Goal: Task Accomplishment & Management: Complete application form

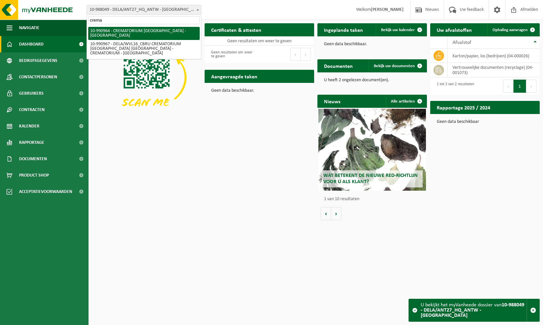
drag, startPoint x: 130, startPoint y: 19, endPoint x: 2, endPoint y: -12, distance: 132.2
click at [2, 0] on html "Vestiging: 10-987199 - DELA GROUP 10-990964 - CREMATORIUM BRUGGE - ANTWERPEN 10…" at bounding box center [271, 162] width 543 height 325
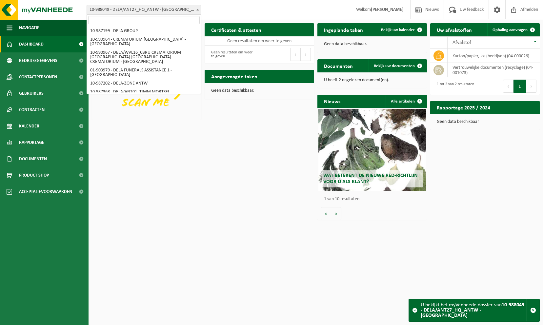
scroll to position [995, 0]
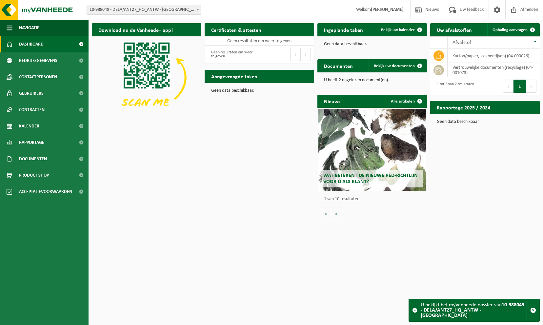
click at [154, 12] on span "10-988049 - DELA/ANT27_HQ_ANTW - [GEOGRAPHIC_DATA]" at bounding box center [144, 9] width 114 height 9
click at [169, 7] on span "10-988049 - DELA/ANT27_HQ_ANTW - [GEOGRAPHIC_DATA]" at bounding box center [144, 9] width 114 height 9
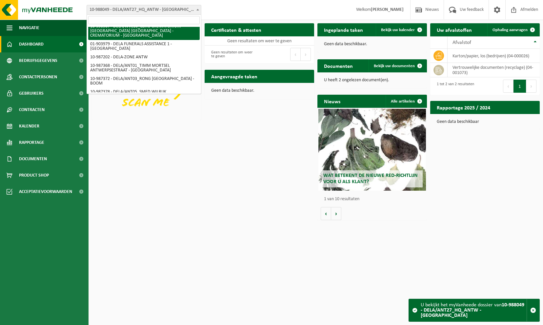
scroll to position [0, 0]
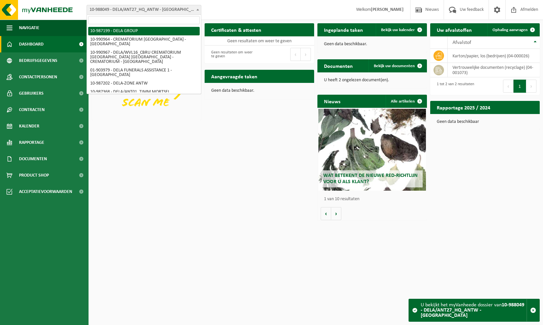
select select "167013"
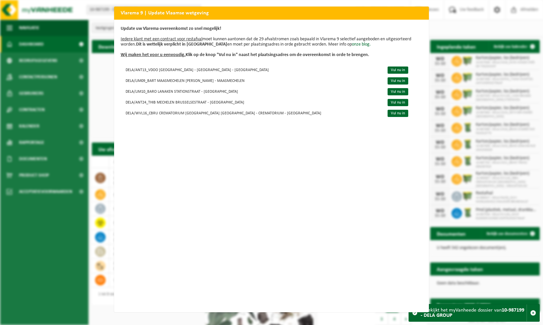
click at [450, 27] on div "Vlarema 9 | Update Vlaamse wetgeving Update uw Vlarema overeenkomst zo snel mog…" at bounding box center [271, 162] width 543 height 325
click at [425, 14] on h2 "Vlarema 9 | Update Vlaamse wetgeving" at bounding box center [271, 13] width 315 height 12
click at [423, 14] on h2 "Vlarema 9 | Update Vlaamse wetgeving" at bounding box center [271, 13] width 315 height 12
click at [387, 69] on link "Vul nu in" at bounding box center [397, 70] width 21 height 7
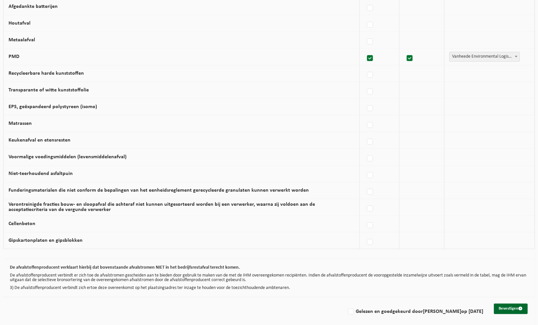
scroll to position [331, 0]
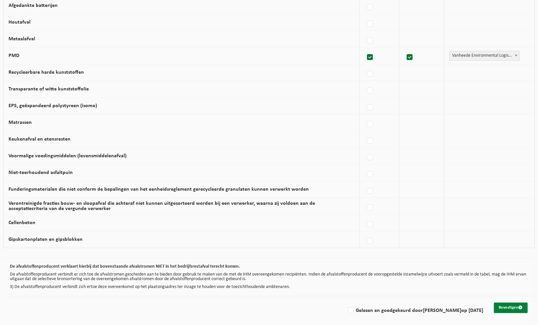
click at [508, 304] on button "Bevestigen" at bounding box center [510, 307] width 34 height 10
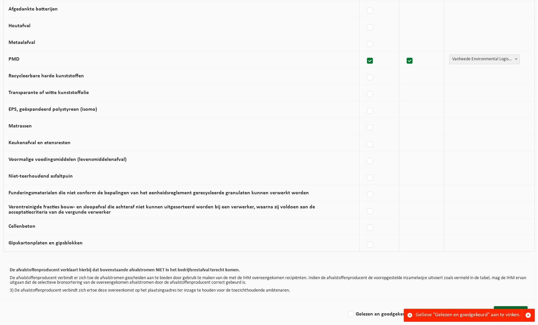
scroll to position [331, 0]
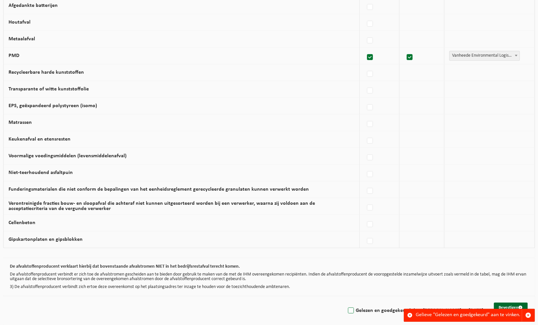
click at [346, 309] on label "Gelezen en goedgekeurd door FABIENNE MEERT op 15/10/25" at bounding box center [414, 311] width 137 height 10
click at [345, 302] on input "Gelezen en goedgekeurd door FABIENNE MEERT op 15/10/25" at bounding box center [345, 302] width 0 height 0
checkbox input "true"
click at [429, 311] on div "Gelieve "Gelezen en goedgekeurd" aan te vinken." at bounding box center [469, 315] width 106 height 12
click at [499, 304] on button "Bevestigen" at bounding box center [510, 307] width 34 height 10
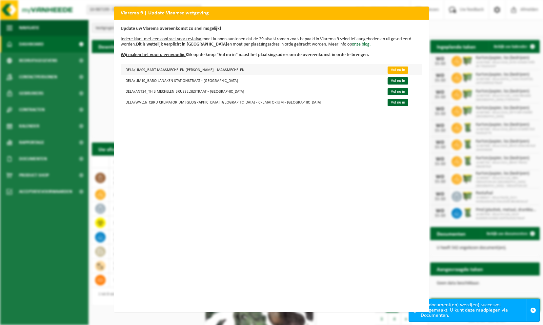
click at [387, 71] on link "Vul nu in" at bounding box center [397, 70] width 21 height 7
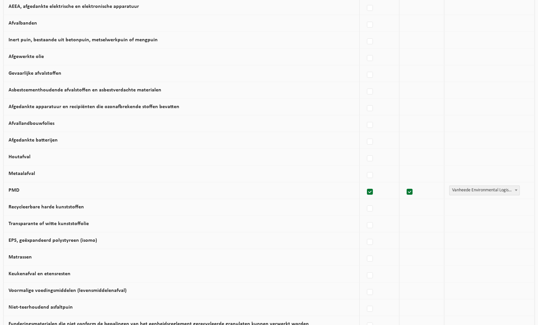
scroll to position [331, 0]
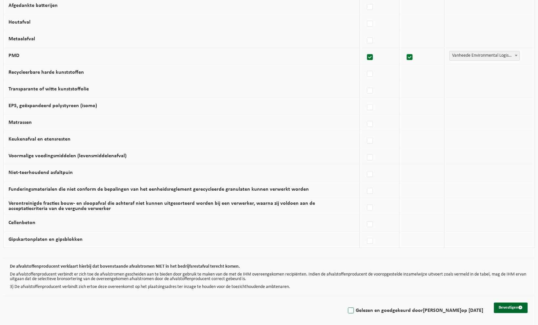
drag, startPoint x: 345, startPoint y: 307, endPoint x: 386, endPoint y: 301, distance: 42.1
click at [346, 307] on label "Gelezen en goedgekeurd door FABIENNE MEERT op 15/10/25" at bounding box center [414, 311] width 137 height 10
click at [345, 302] on input "Gelezen en goedgekeurd door FABIENNE MEERT op 15/10/25" at bounding box center [345, 302] width 0 height 0
checkbox input "true"
click at [515, 302] on button "Bevestigen" at bounding box center [510, 307] width 34 height 10
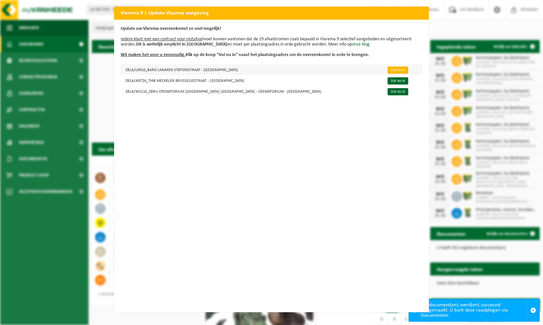
click at [387, 71] on link "Vul nu in" at bounding box center [397, 70] width 21 height 7
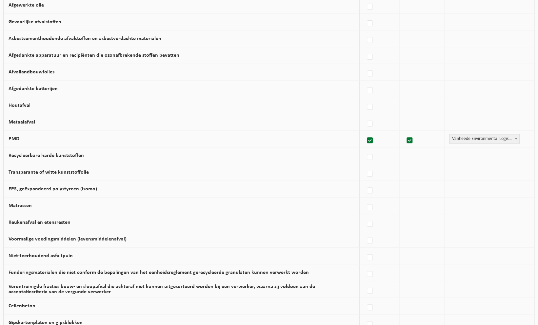
scroll to position [328, 0]
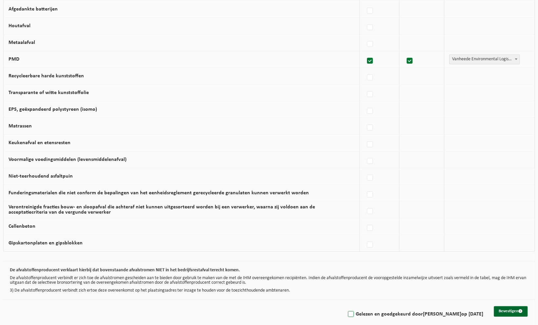
click at [346, 310] on label "Gelezen en goedgekeurd door FABIENNE MEERT op 15/10/25" at bounding box center [414, 314] width 137 height 10
click at [345, 306] on input "Gelezen en goedgekeurd door FABIENNE MEERT op 15/10/25" at bounding box center [345, 306] width 0 height 0
checkbox input "true"
click at [498, 310] on button "Bevestigen" at bounding box center [510, 311] width 34 height 10
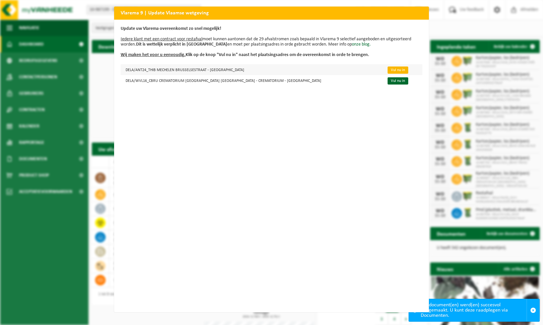
click at [387, 70] on link "Vul nu in" at bounding box center [397, 70] width 21 height 7
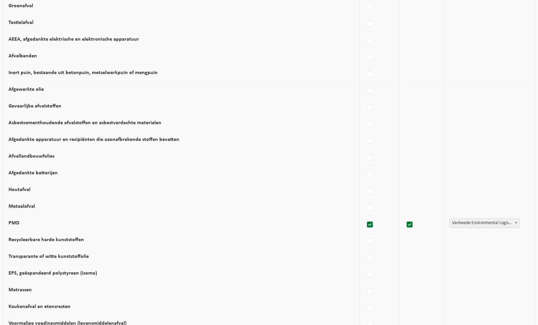
scroll to position [328, 0]
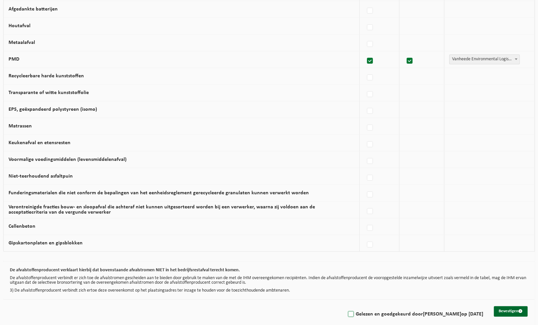
drag, startPoint x: 344, startPoint y: 309, endPoint x: 353, endPoint y: 309, distance: 9.2
click at [346, 310] on label "Gelezen en goedgekeurd door FABIENNE MEERT op 15/10/25" at bounding box center [414, 314] width 137 height 10
click at [345, 306] on input "Gelezen en goedgekeurd door FABIENNE MEERT op 15/10/25" at bounding box center [345, 306] width 0 height 0
checkbox input "true"
click at [513, 306] on button "Bevestigen" at bounding box center [510, 311] width 34 height 10
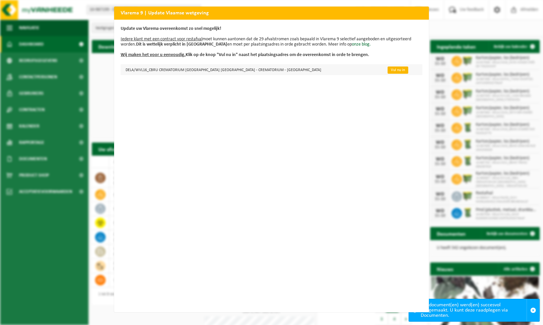
click at [387, 68] on link "Vul nu in" at bounding box center [397, 70] width 21 height 7
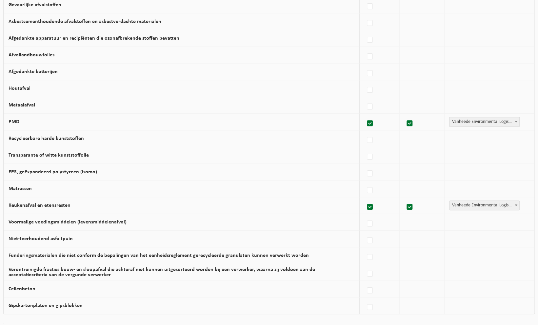
scroll to position [331, 0]
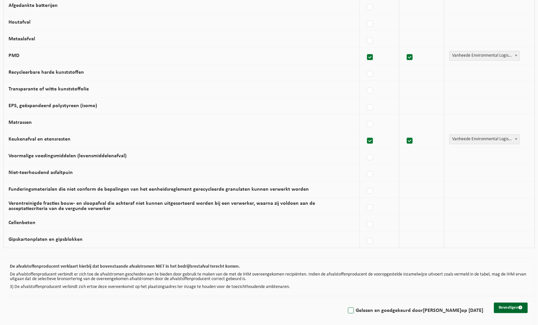
click at [347, 307] on label "Gelezen en goedgekeurd door FABIENNE MEERT op 15/10/25" at bounding box center [414, 311] width 137 height 10
click at [345, 302] on input "Gelezen en goedgekeurd door FABIENNE MEERT op 15/10/25" at bounding box center [345, 302] width 0 height 0
checkbox input "true"
click at [506, 306] on button "Bevestigen" at bounding box center [510, 307] width 34 height 10
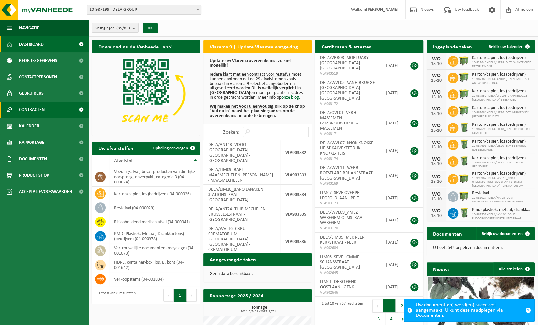
click at [50, 107] on link "Contracten" at bounding box center [44, 110] width 88 height 16
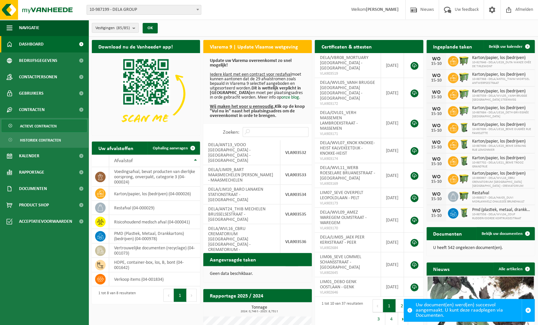
click at [42, 126] on span "Actieve contracten" at bounding box center [38, 126] width 37 height 12
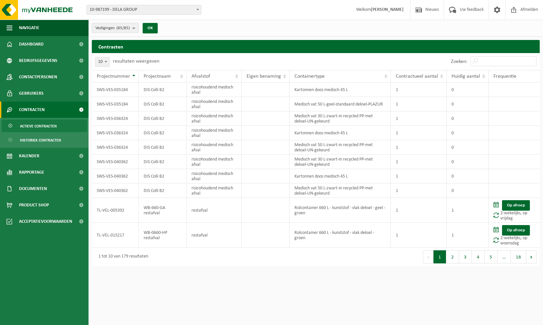
click at [132, 28] on button "Vestigingen (85/85)" at bounding box center [115, 28] width 47 height 10
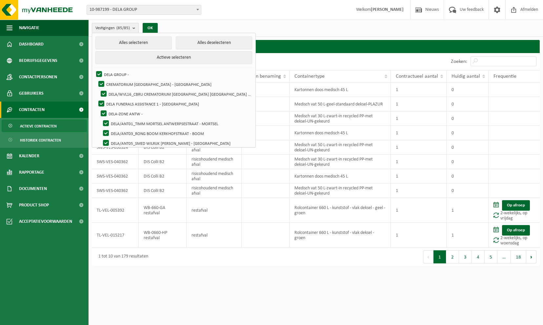
click at [132, 28] on button "Vestigingen (85/85)" at bounding box center [115, 28] width 47 height 10
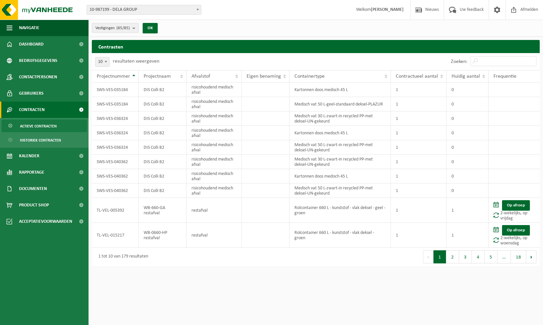
click at [132, 28] on button "Vestigingen (85/85)" at bounding box center [115, 28] width 47 height 10
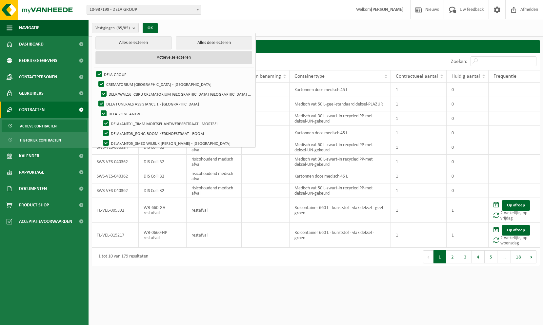
click at [167, 58] on button "Actieve selecteren" at bounding box center [173, 57] width 157 height 13
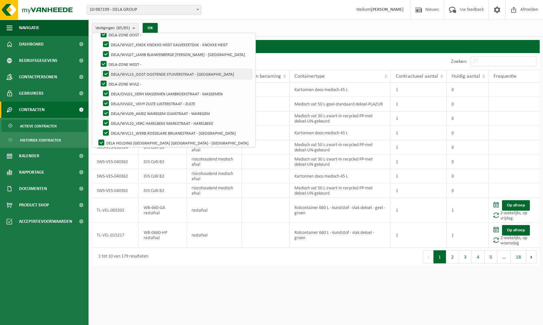
scroll to position [760, 0]
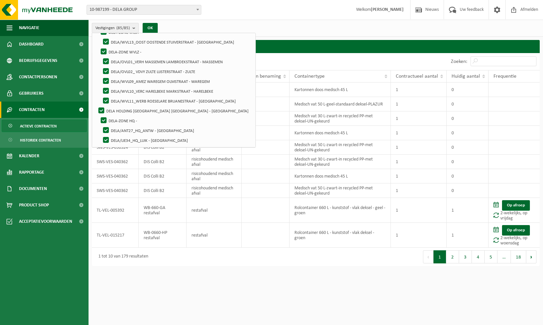
click at [20, 124] on span "Actieve contracten" at bounding box center [38, 126] width 37 height 12
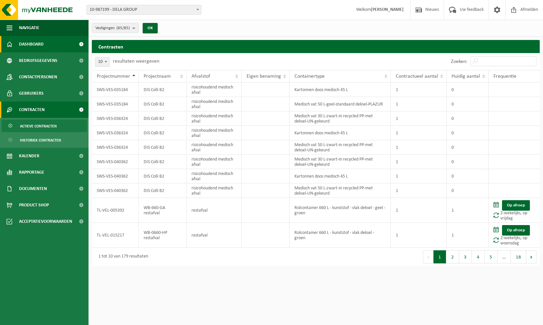
click at [34, 46] on span "Dashboard" at bounding box center [31, 44] width 25 height 16
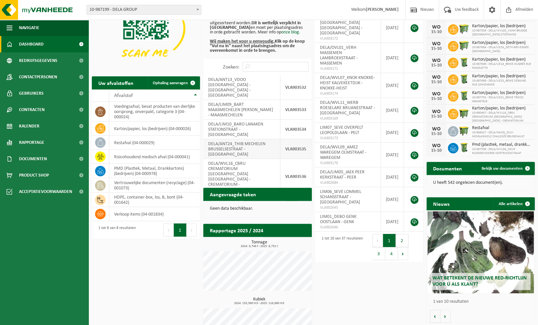
scroll to position [94, 0]
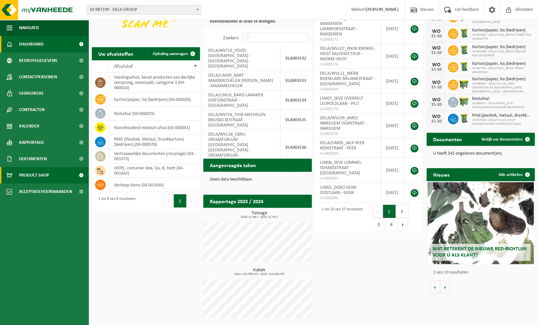
click at [42, 176] on span "Product Shop" at bounding box center [34, 175] width 30 height 16
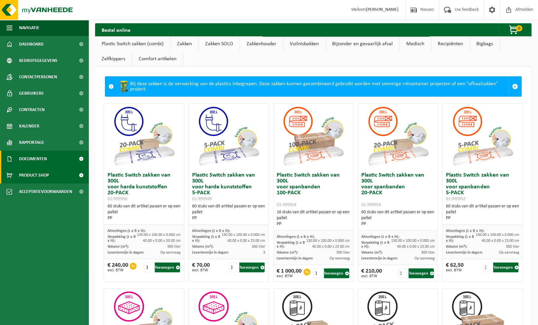
click at [36, 164] on span "Documenten" at bounding box center [33, 159] width 28 height 16
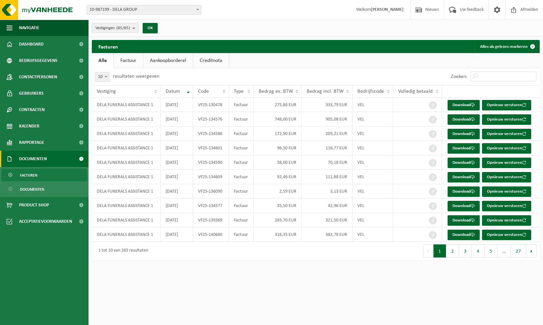
click at [30, 175] on span "Facturen" at bounding box center [28, 175] width 17 height 12
click at [466, 107] on link "Download" at bounding box center [463, 105] width 32 height 10
click at [171, 59] on link "Aankoopborderel" at bounding box center [167, 60] width 49 height 15
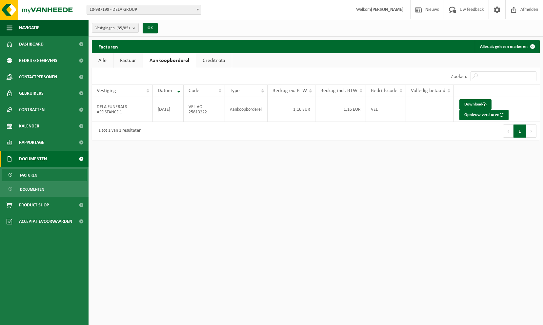
click at [208, 63] on link "Creditnota" at bounding box center [214, 60] width 36 height 15
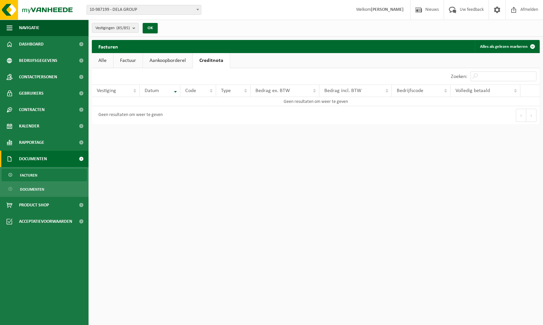
click at [130, 60] on link "Factuur" at bounding box center [127, 60] width 29 height 15
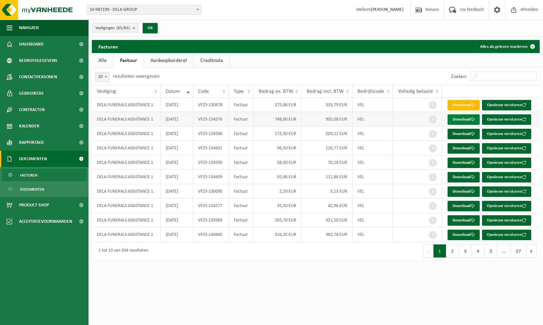
click at [465, 120] on link "Download" at bounding box center [463, 119] width 32 height 10
click at [24, 140] on span "Rapportage" at bounding box center [31, 142] width 25 height 16
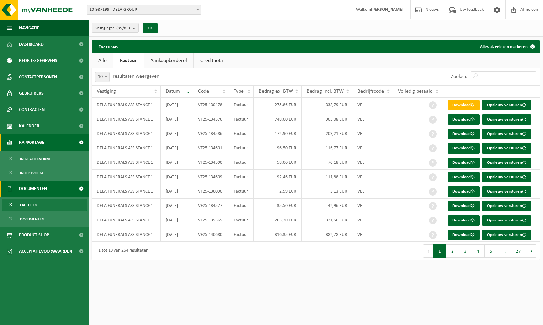
click at [28, 142] on span "Rapportage" at bounding box center [31, 142] width 25 height 16
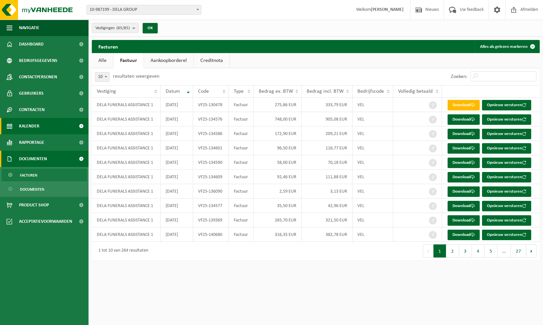
click at [29, 126] on span "Kalender" at bounding box center [29, 126] width 20 height 16
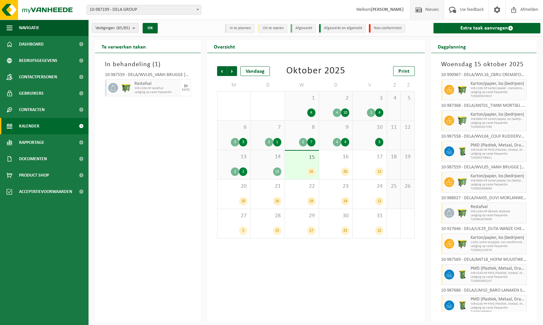
click at [428, 8] on span "Nieuws" at bounding box center [431, 9] width 17 height 19
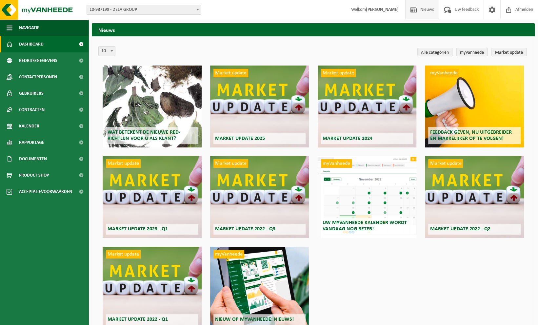
click at [40, 44] on span "Dashboard" at bounding box center [31, 44] width 25 height 16
